Goal: Feedback & Contribution: Leave review/rating

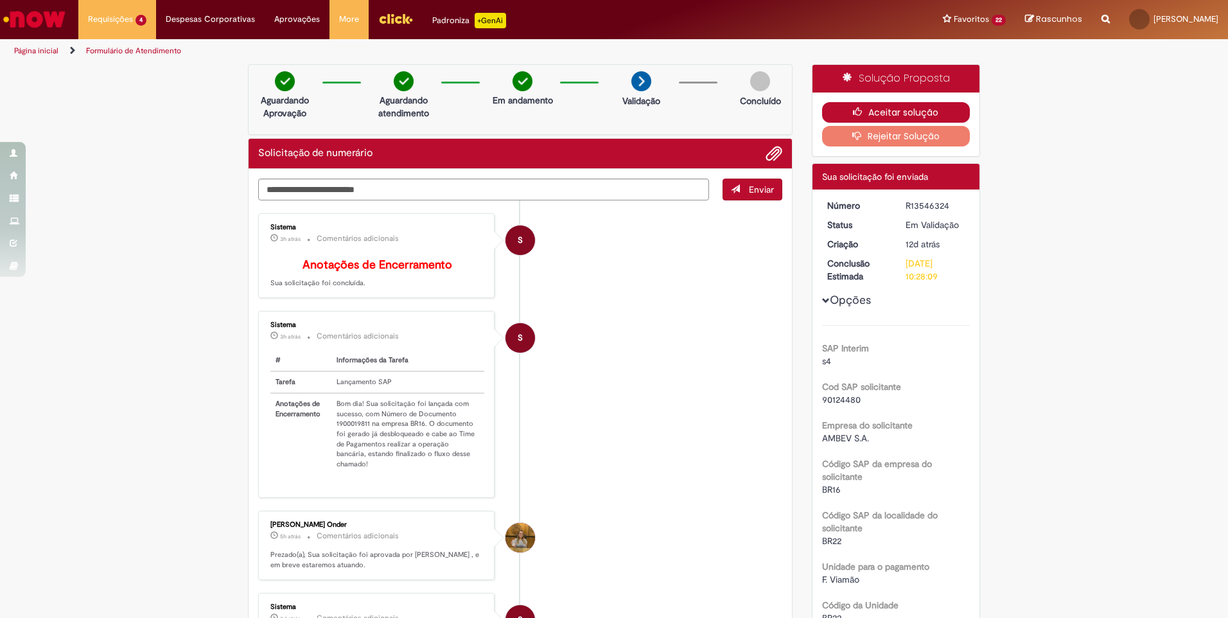
click at [876, 112] on button "Aceitar solução" at bounding box center [896, 112] width 148 height 21
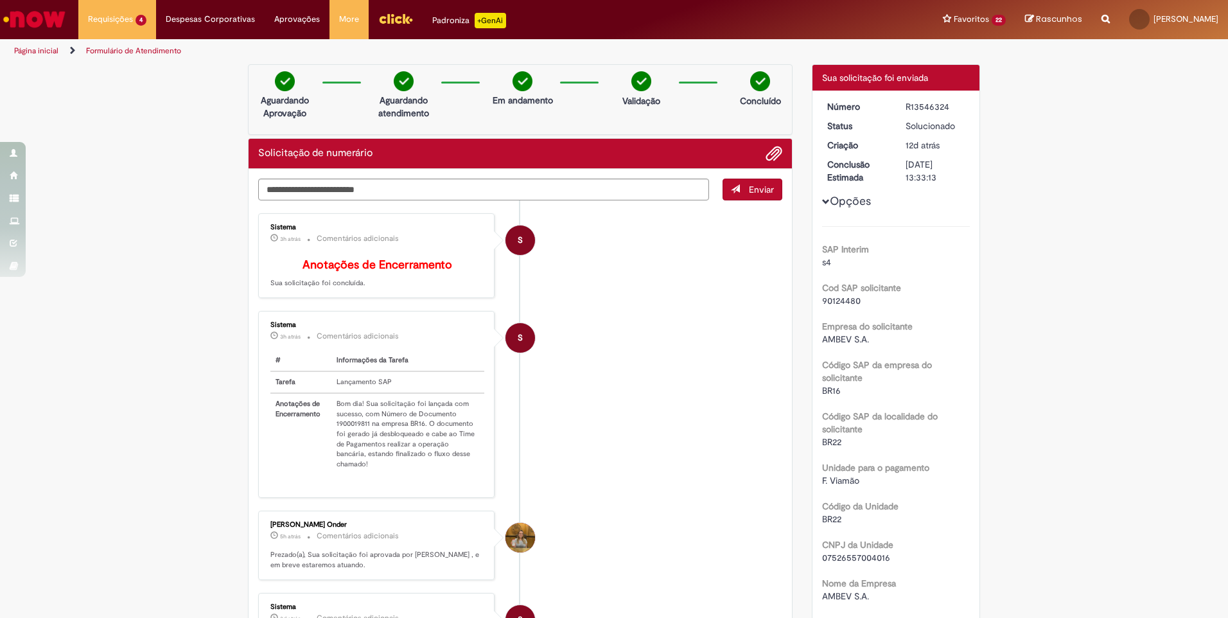
click at [876, 112] on dt "Número" at bounding box center [857, 106] width 79 height 13
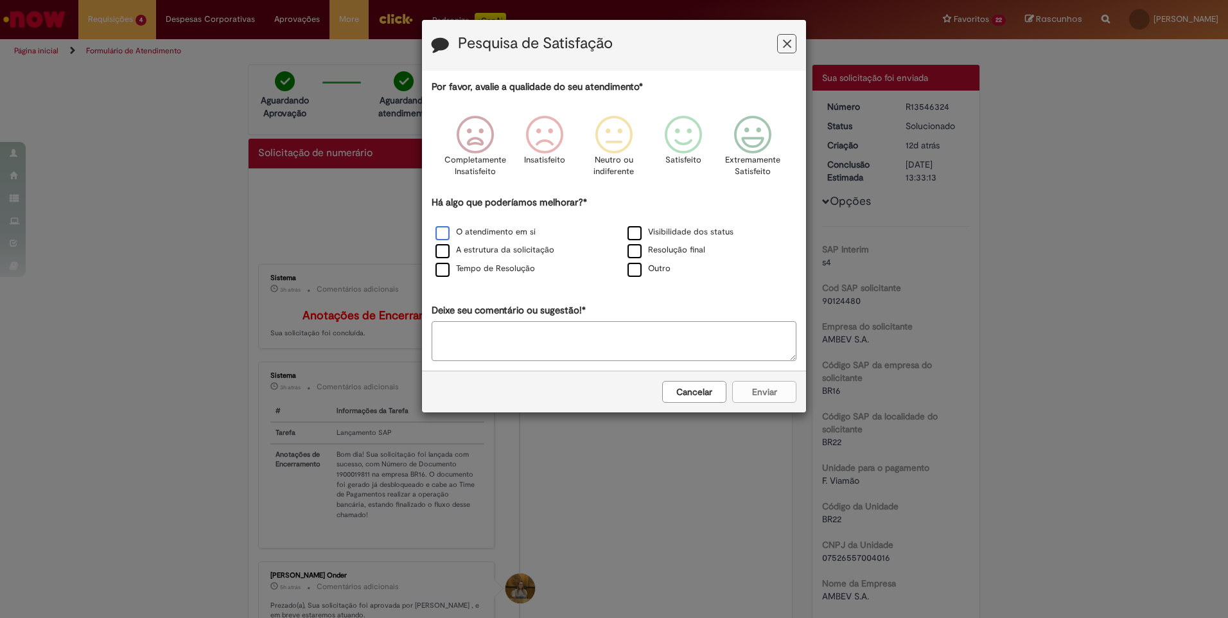
click at [445, 234] on label "O atendimento em si" at bounding box center [485, 232] width 100 height 12
drag, startPoint x: 767, startPoint y: 396, endPoint x: 794, endPoint y: 58, distance: 339.5
click at [786, 267] on form "Pesquisa de Satisfação Por favor, avalie a qualidade do seu atendimento* Comple…" at bounding box center [614, 216] width 384 height 392
click at [757, 118] on icon "Feedback" at bounding box center [753, 135] width 48 height 39
click at [674, 127] on icon "Feedback" at bounding box center [684, 135] width 48 height 39
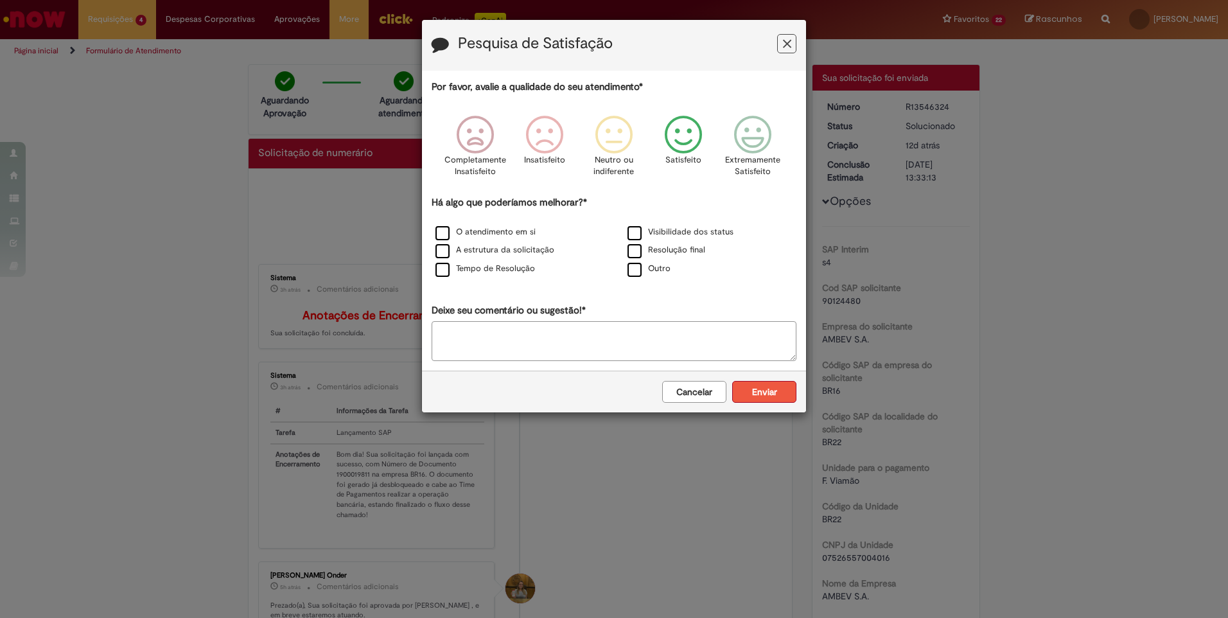
click at [758, 390] on button "Enviar" at bounding box center [764, 392] width 64 height 22
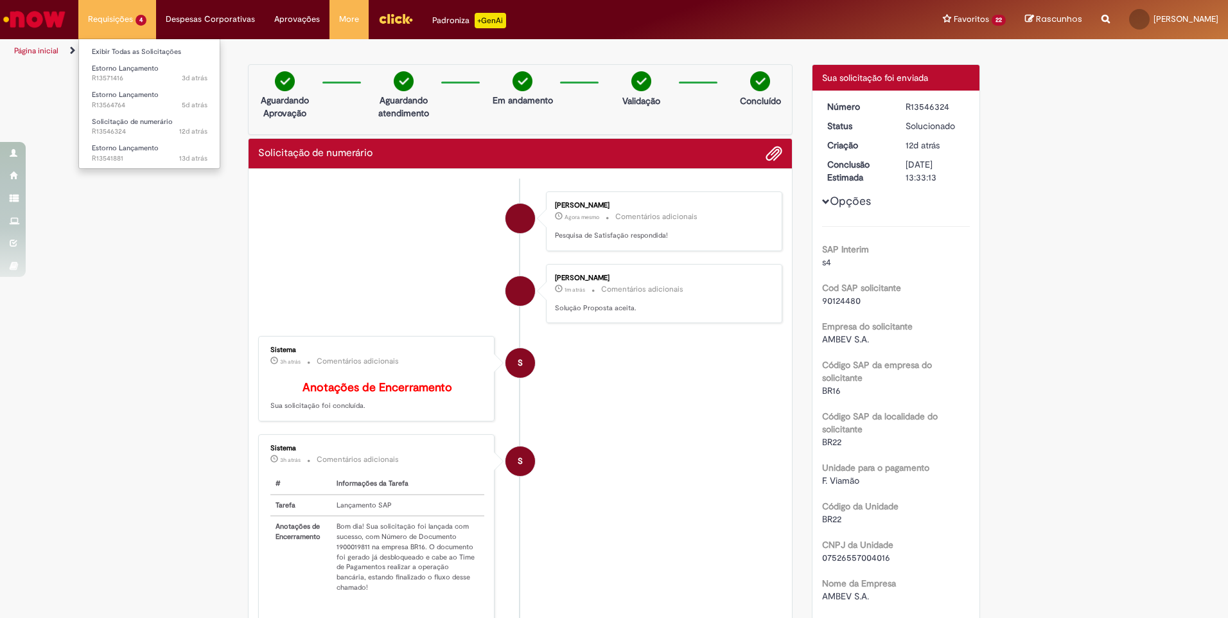
drag, startPoint x: 954, startPoint y: 14, endPoint x: 128, endPoint y: 19, distance: 826.6
click at [128, 19] on li "Requisições 4 Exibir Todas as Solicitações Estorno Lançamento 3d atrás 3 dias a…" at bounding box center [117, 19] width 78 height 39
click at [115, 146] on span "Estorno Lançamento" at bounding box center [125, 148] width 67 height 10
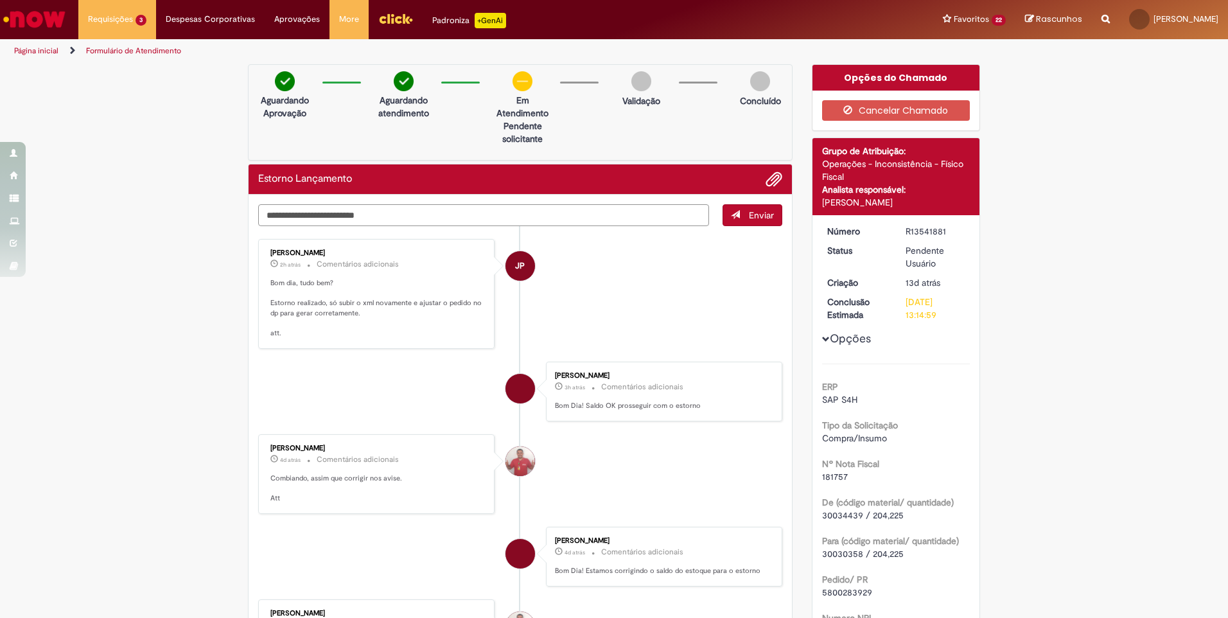
click at [335, 211] on textarea "Digite sua mensagem aqui..." at bounding box center [483, 215] width 451 height 22
type textarea "**"
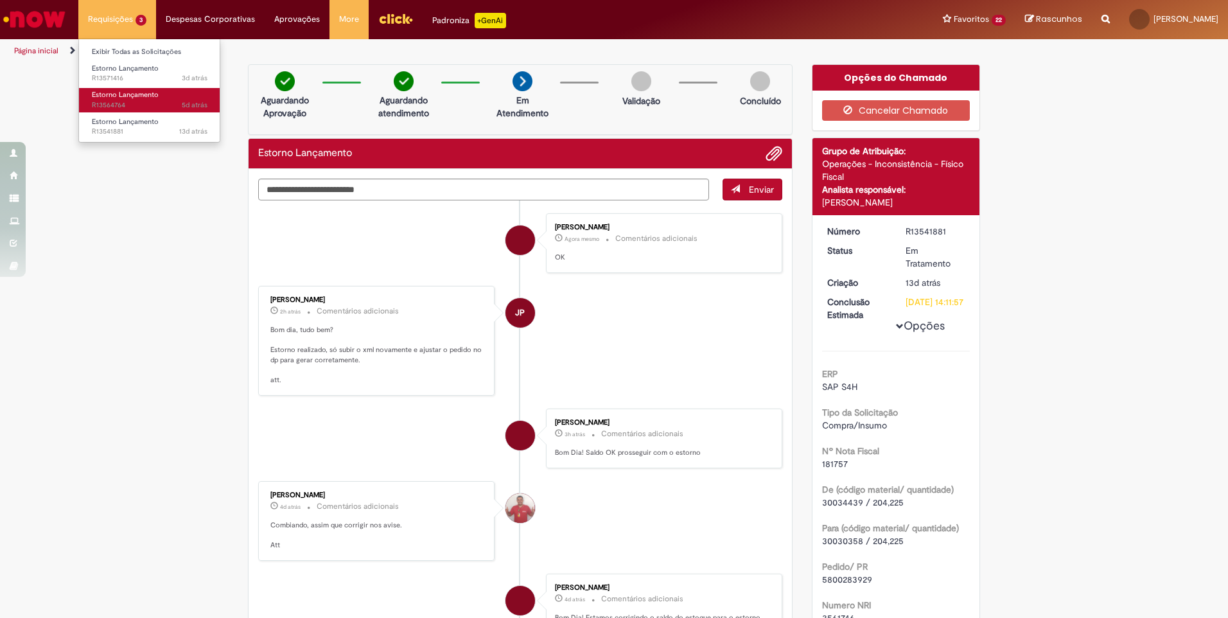
click at [132, 89] on link "Estorno Lançamento 5d atrás 5 dias atrás R13564764" at bounding box center [149, 100] width 141 height 24
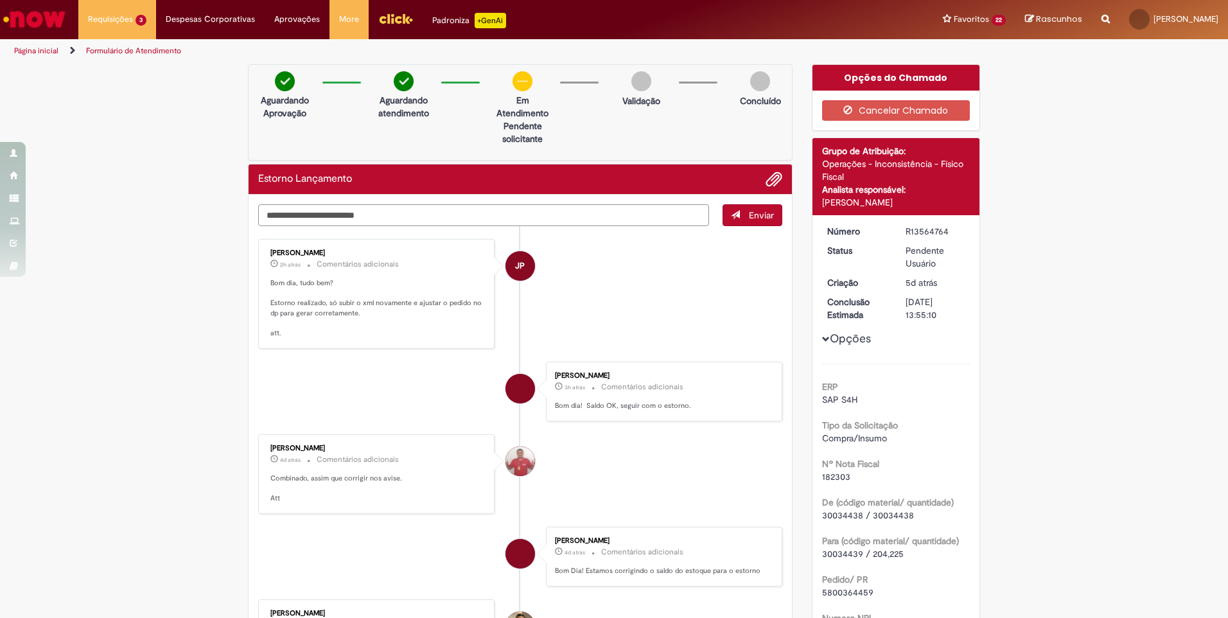
click at [285, 209] on textarea "Digite sua mensagem aqui..." at bounding box center [483, 215] width 451 height 22
type textarea "**"
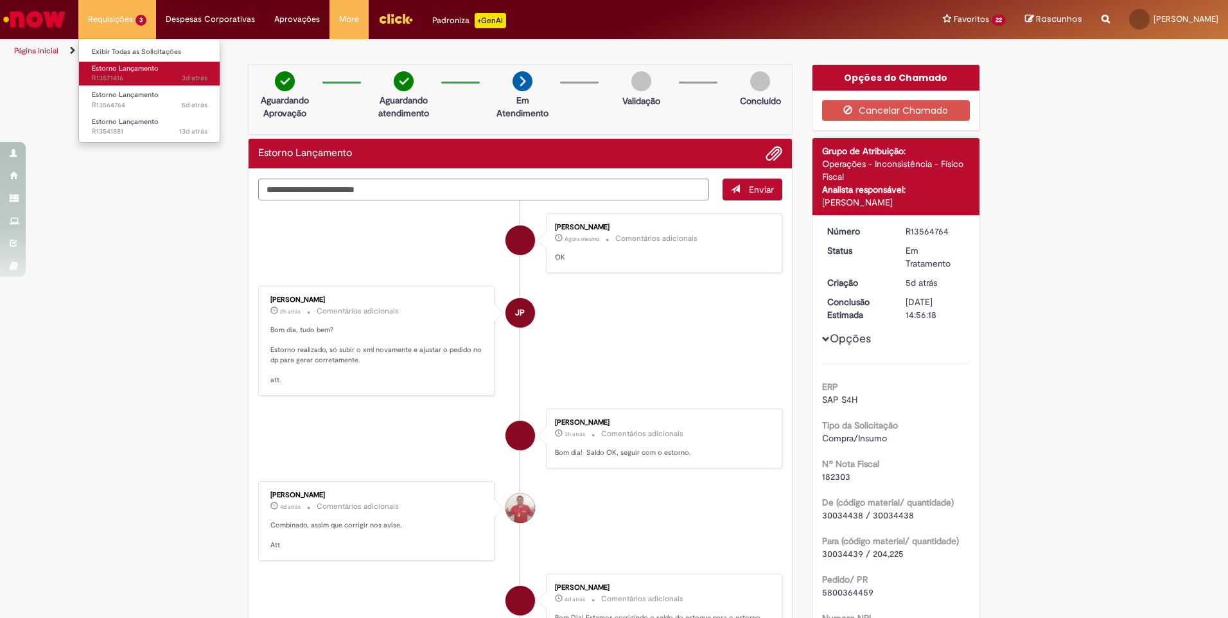
click at [153, 71] on span "Estorno Lançamento" at bounding box center [125, 69] width 67 height 10
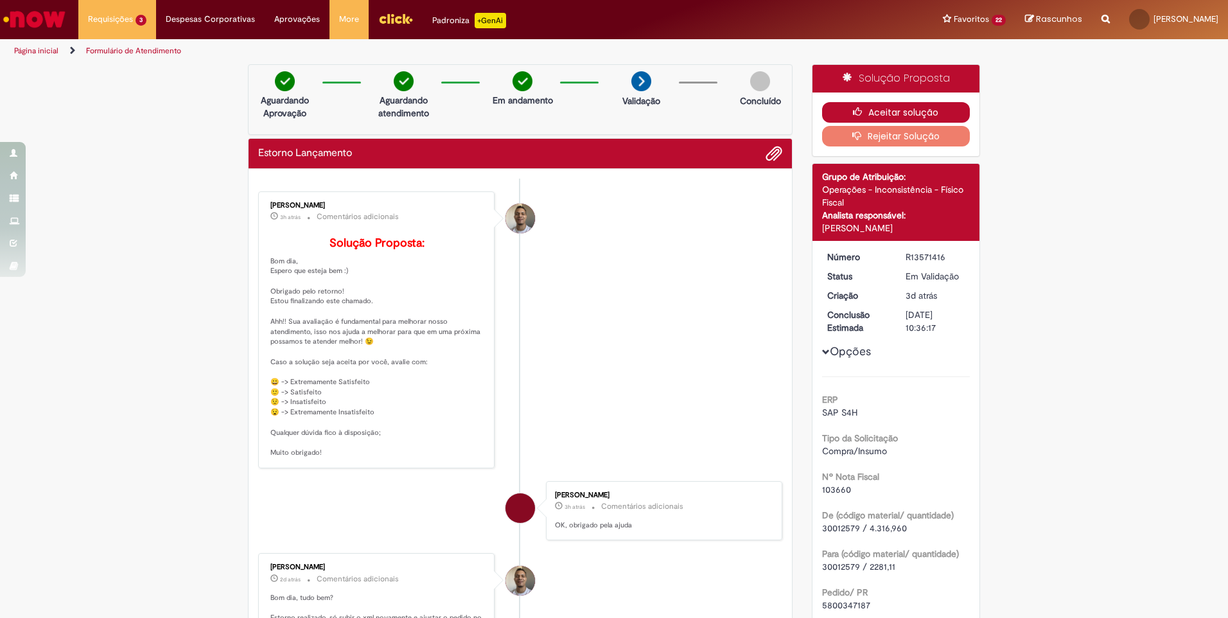
click at [877, 109] on button "Aceitar solução" at bounding box center [896, 112] width 148 height 21
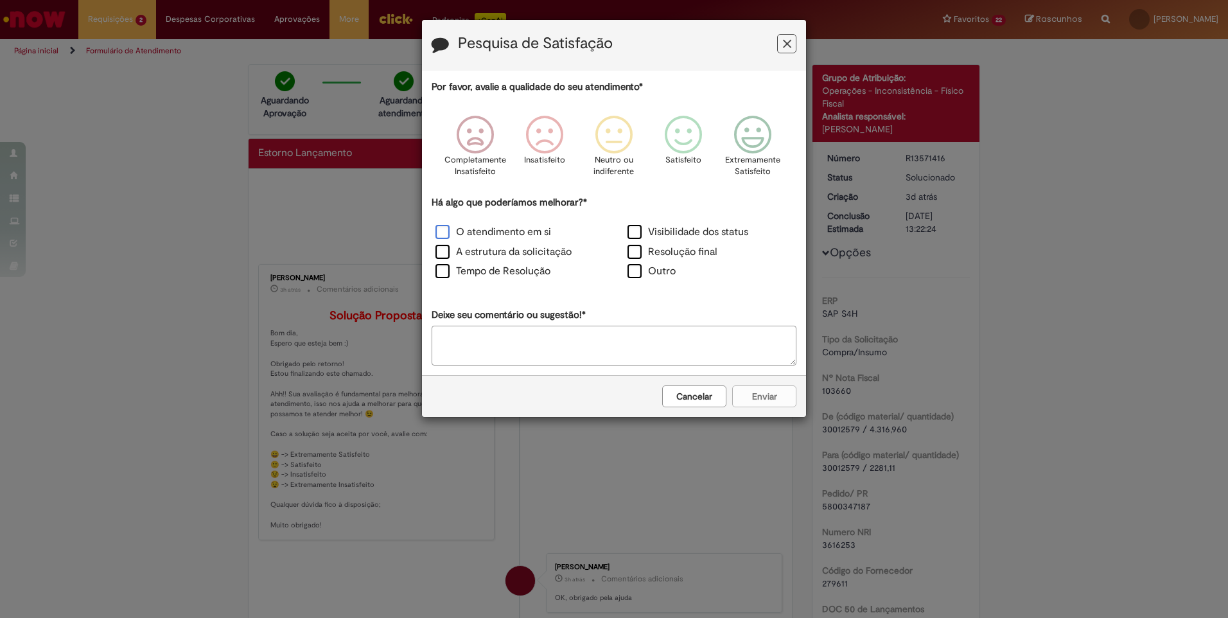
click at [483, 231] on label "O atendimento em si" at bounding box center [493, 232] width 116 height 15
drag, startPoint x: 688, startPoint y: 133, endPoint x: 688, endPoint y: 143, distance: 9.7
click at [688, 143] on icon "Feedback" at bounding box center [684, 135] width 48 height 39
click at [749, 149] on icon "Feedback" at bounding box center [753, 135] width 48 height 39
click at [478, 273] on label "Tempo de Resolução" at bounding box center [492, 271] width 115 height 15
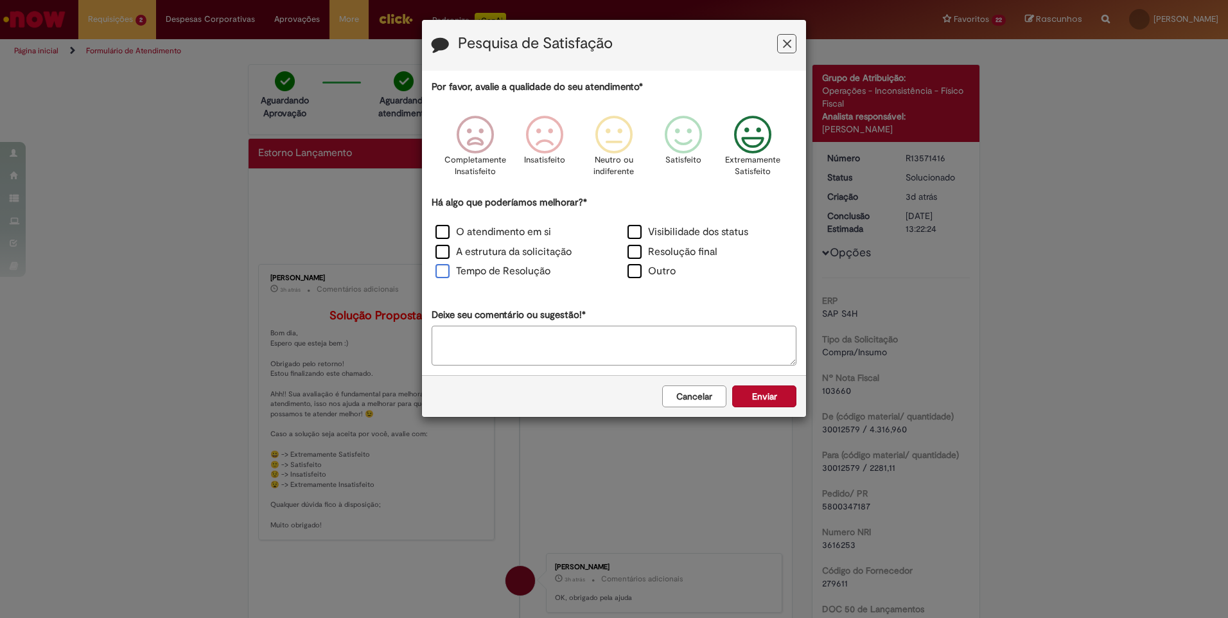
click at [440, 276] on label "Tempo de Resolução" at bounding box center [492, 271] width 115 height 15
click at [755, 403] on button "Enviar" at bounding box center [764, 396] width 64 height 22
